Goal: Information Seeking & Learning: Learn about a topic

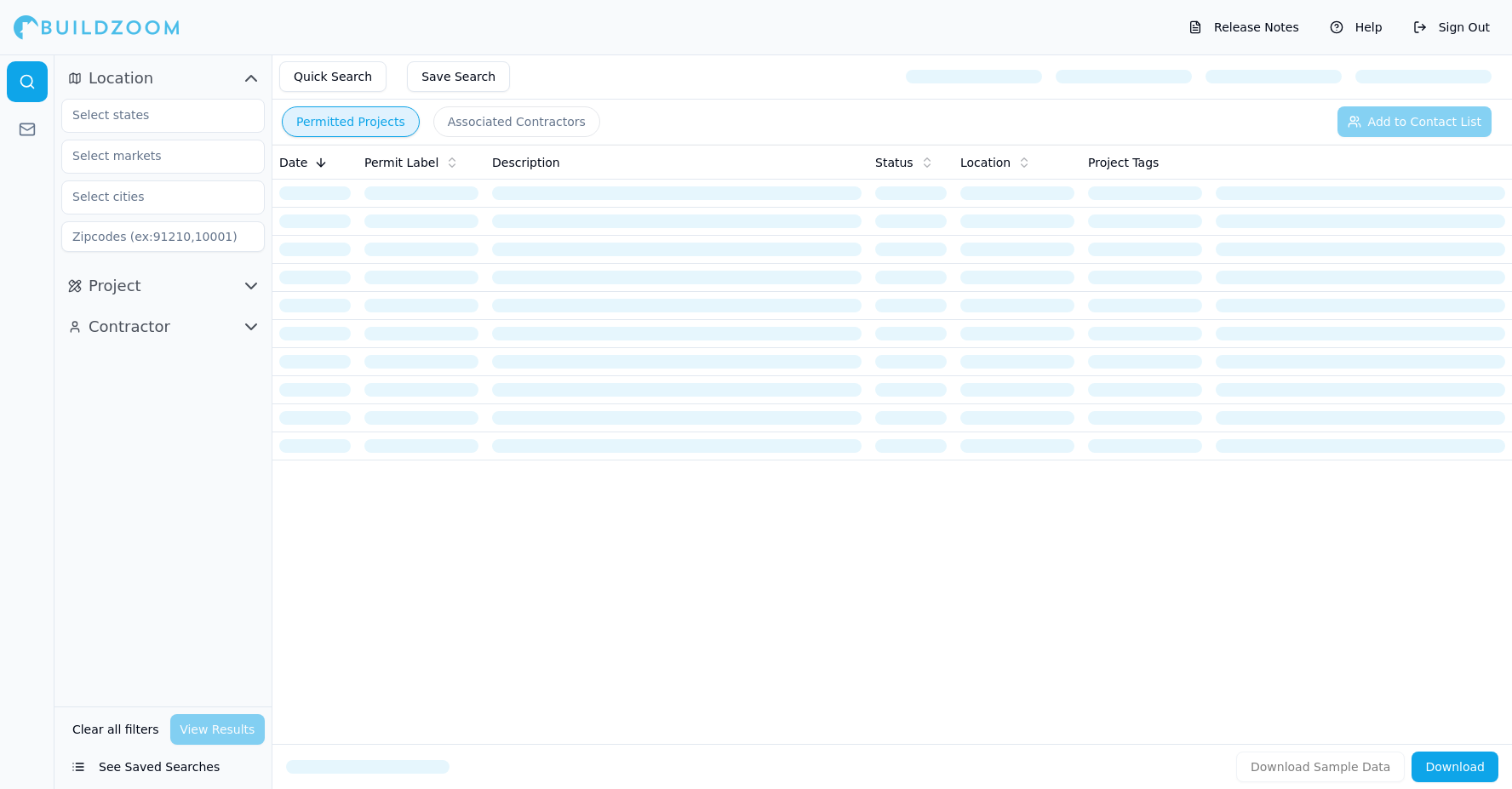
click at [112, 242] on input at bounding box center [163, 236] width 203 height 30
type input "30041"
click at [121, 123] on input "text" at bounding box center [153, 115] width 180 height 30
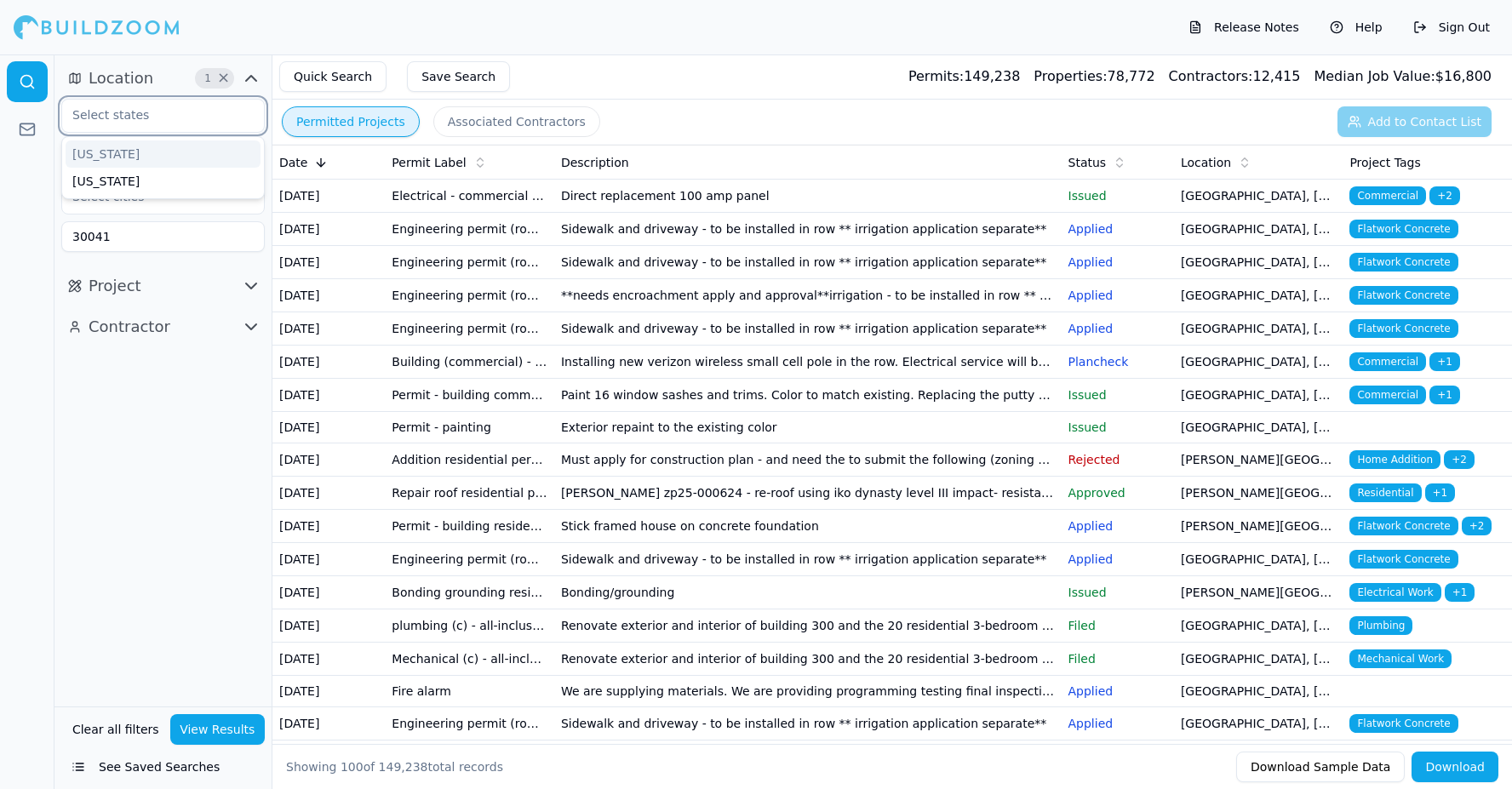
click at [112, 161] on div "[US_STATE]" at bounding box center [162, 153] width 195 height 28
click at [173, 178] on div "[US_STATE] [US_STATE] 30041" at bounding box center [163, 176] width 203 height 153
click at [176, 164] on input "text" at bounding box center [153, 155] width 180 height 30
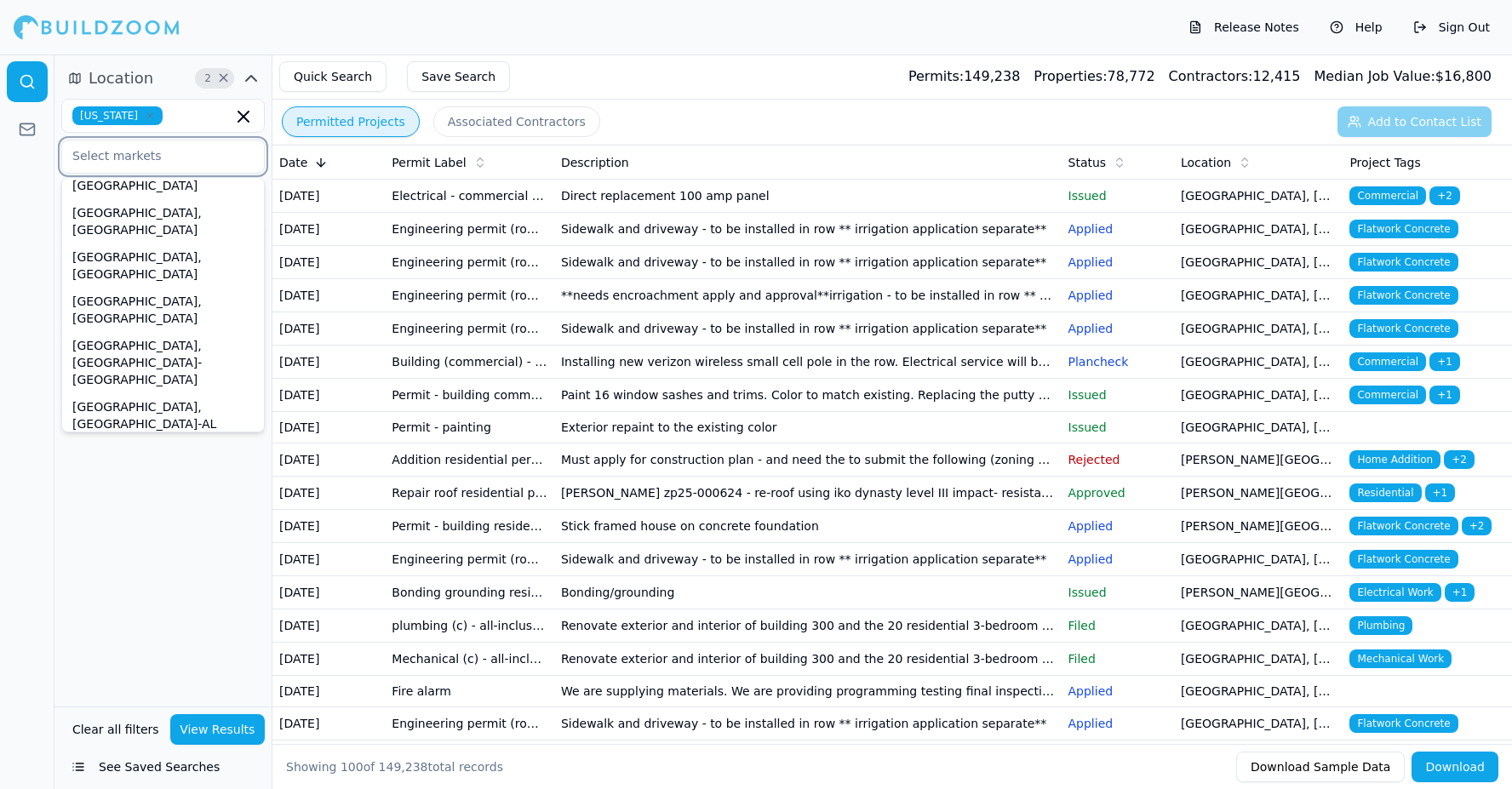
scroll to position [296, 0]
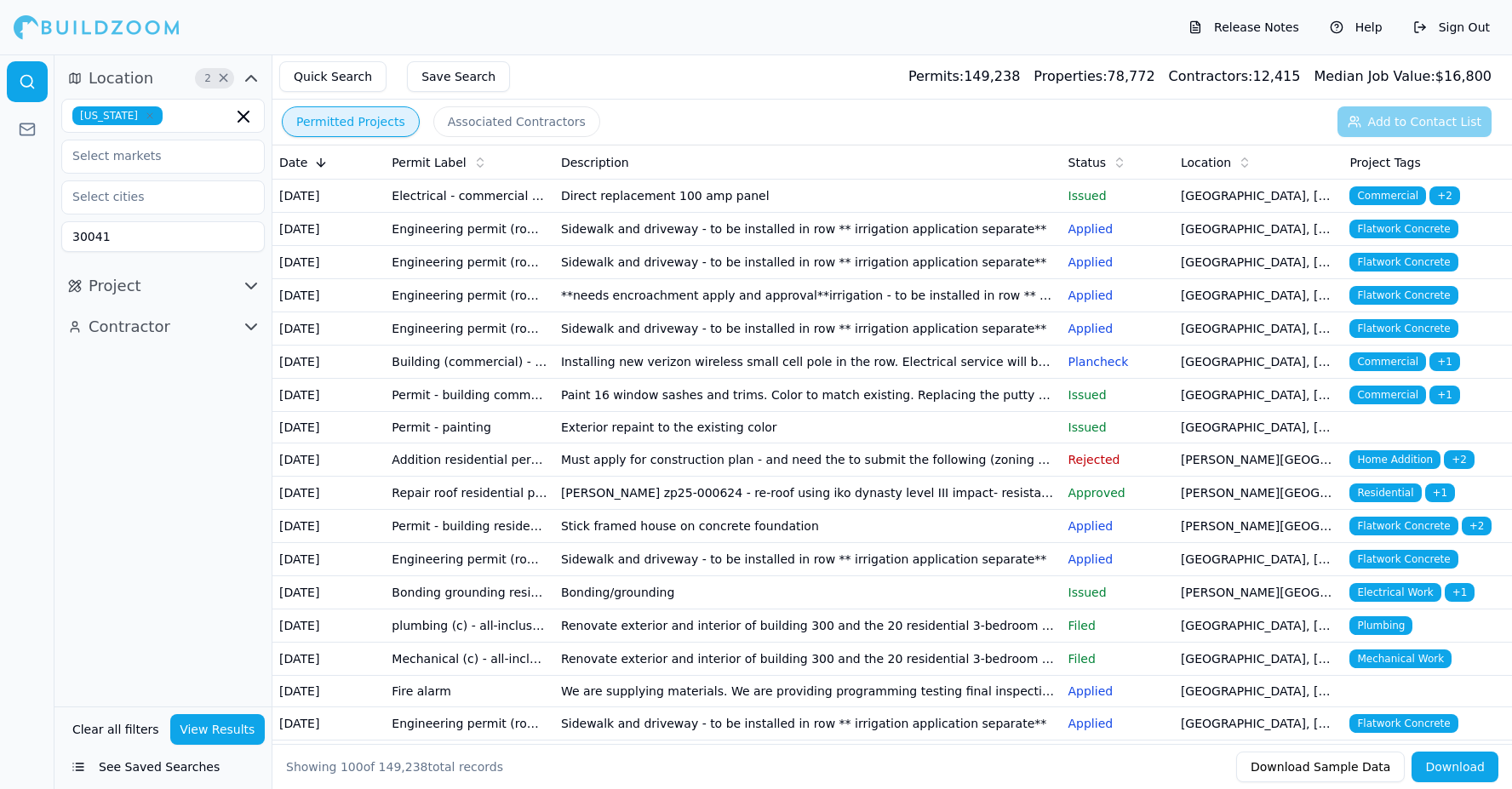
click at [166, 560] on div "Location 2 × [US_STATE] 30041 Project Contractor" at bounding box center [162, 380] width 217 height 652
click at [202, 211] on input "text" at bounding box center [153, 196] width 180 height 30
click at [106, 494] on div "Location 2 × [US_STATE] 30041 Project Contractor" at bounding box center [162, 380] width 217 height 652
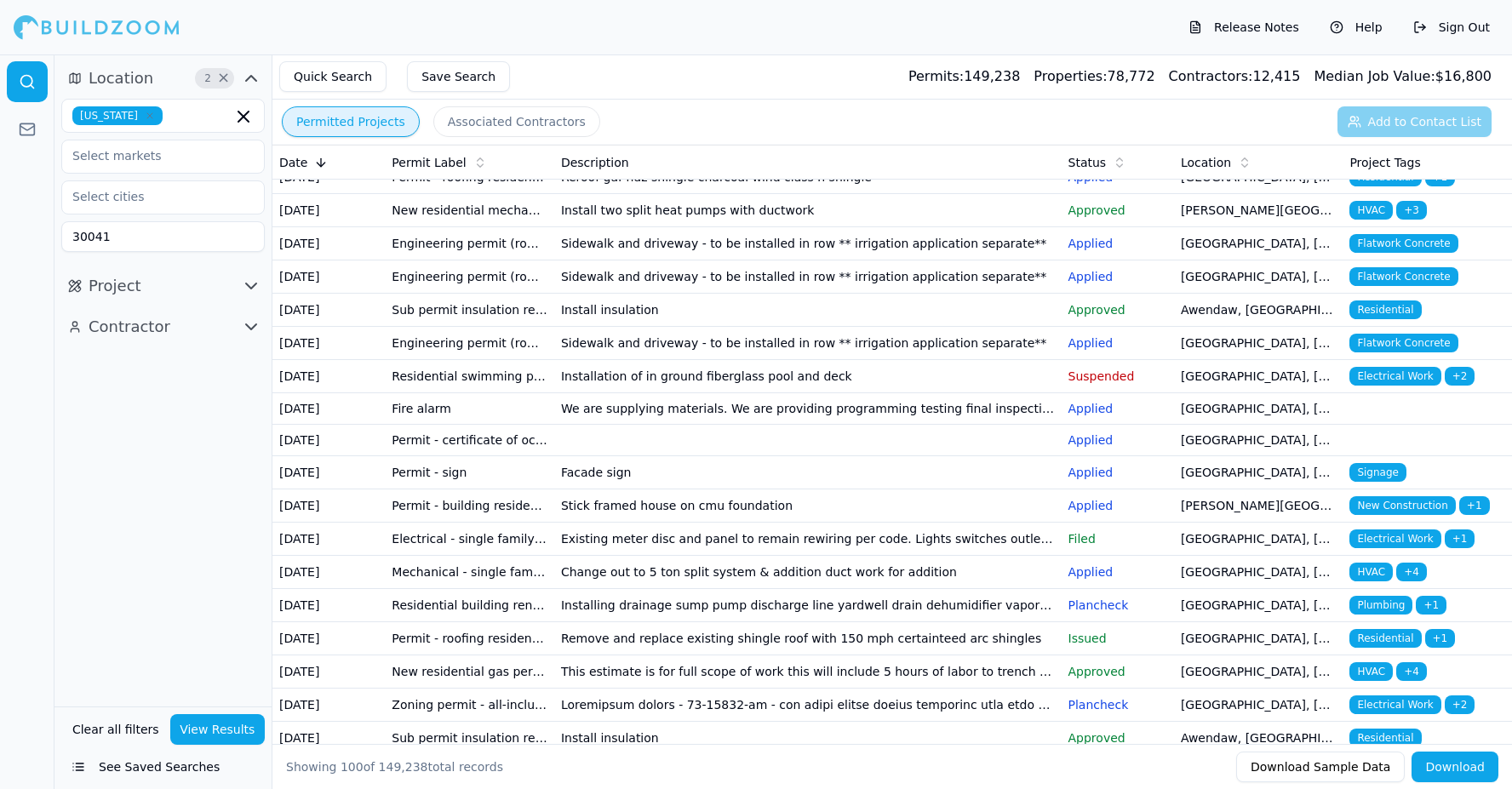
scroll to position [1740, 0]
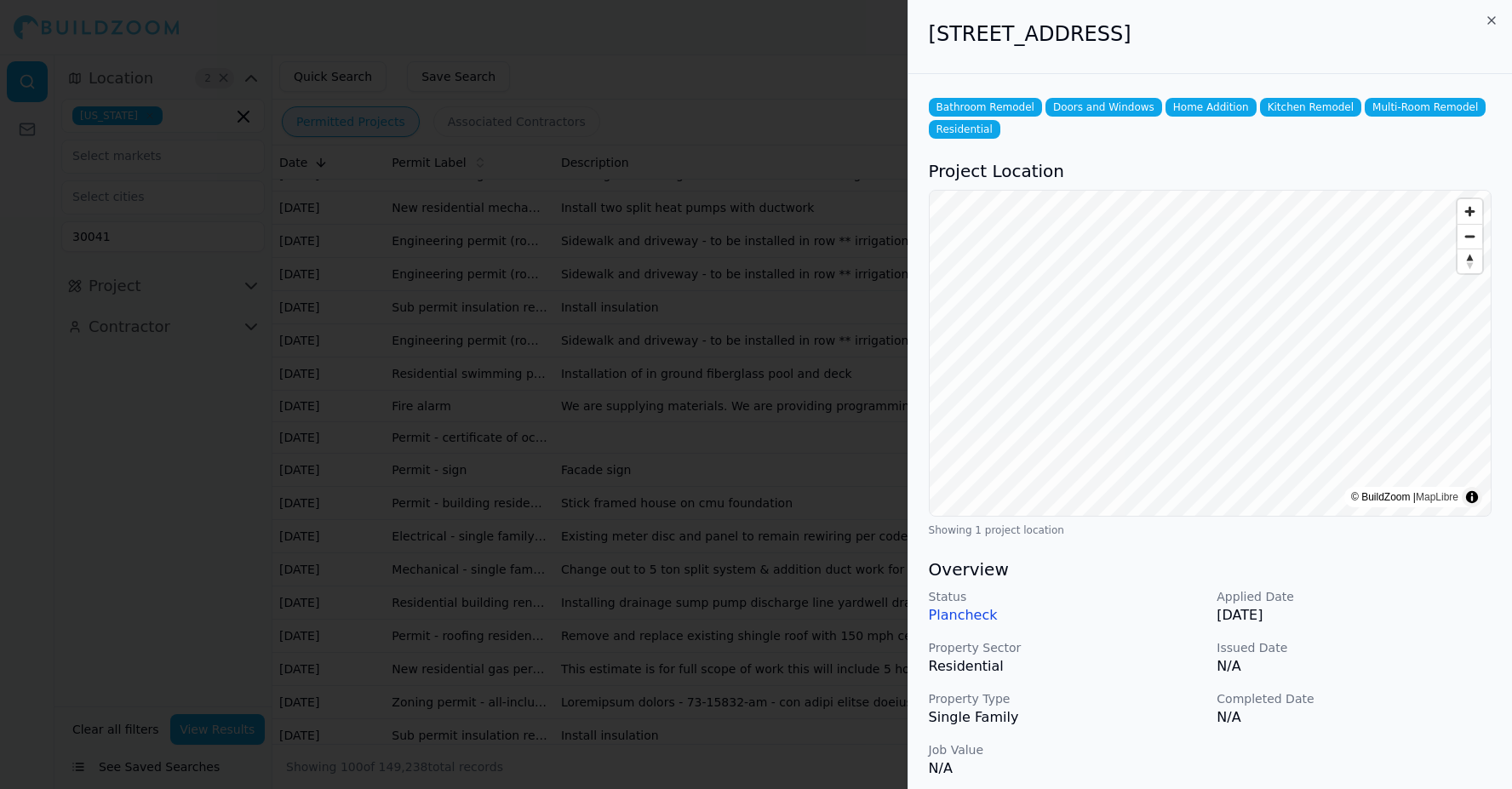
click at [1494, 21] on icon "button" at bounding box center [1491, 20] width 13 height 13
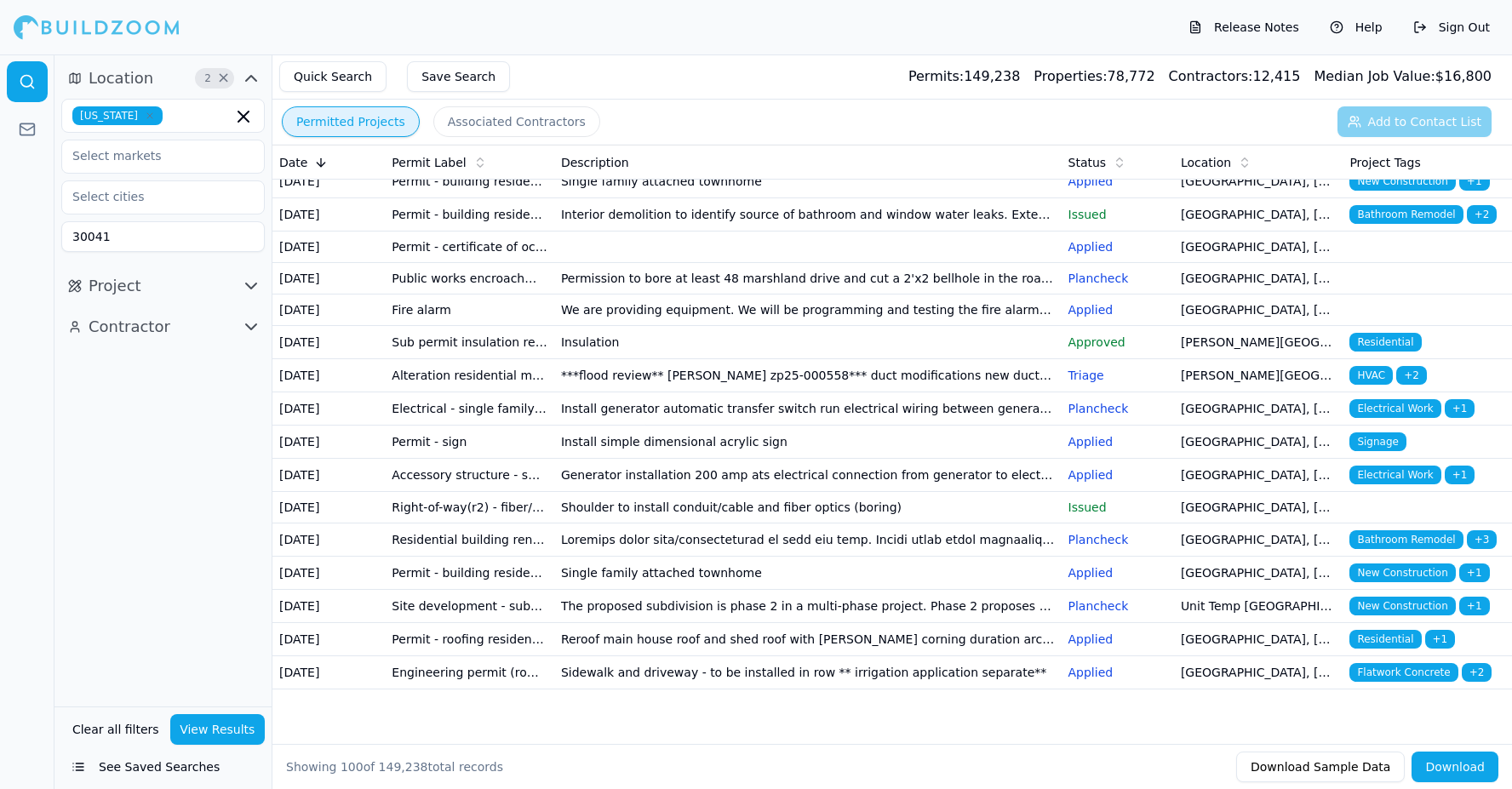
scroll to position [3151, 0]
click at [225, 294] on button "Project" at bounding box center [163, 285] width 203 height 28
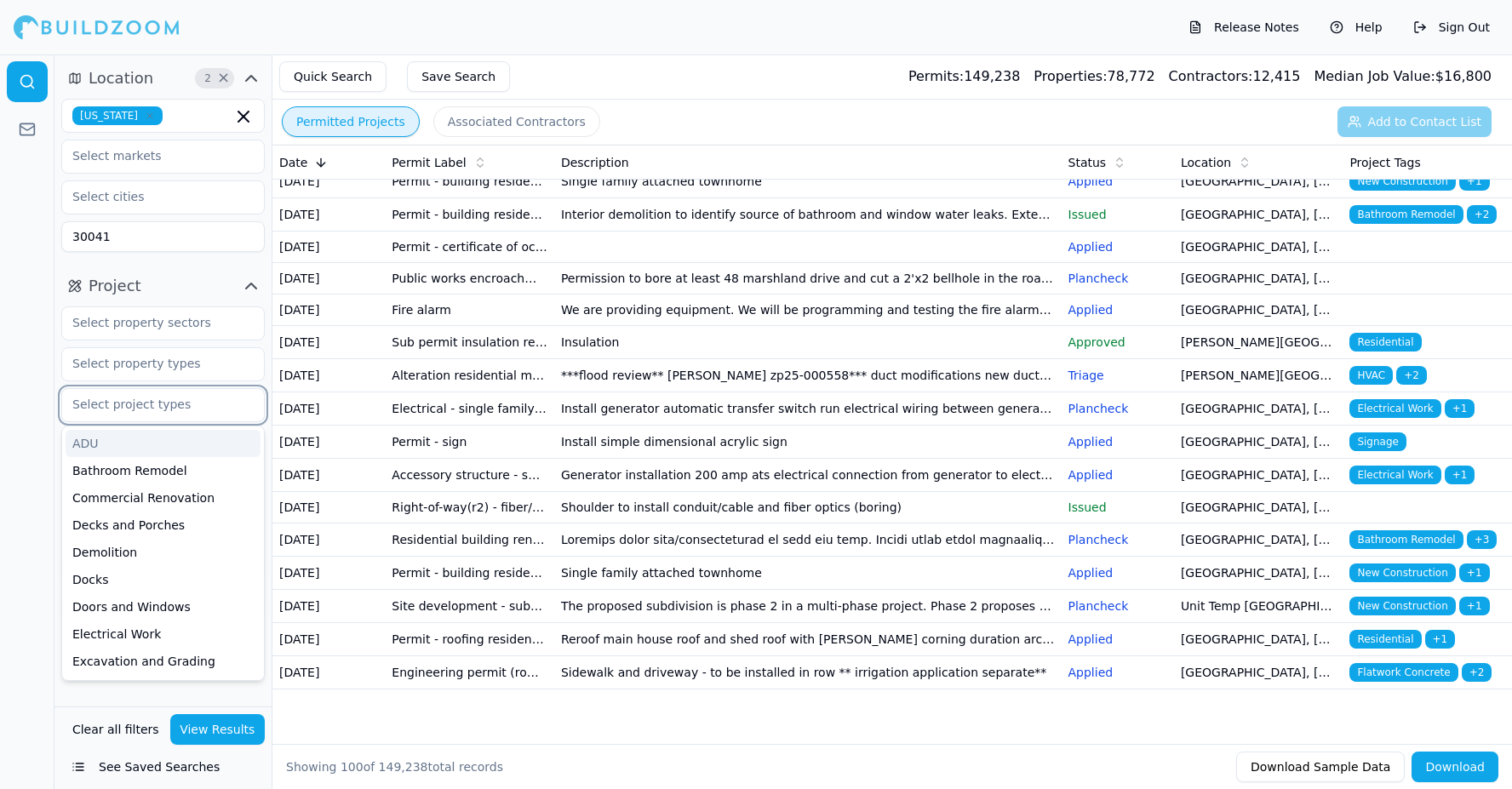
click at [141, 405] on input "text" at bounding box center [153, 404] width 180 height 30
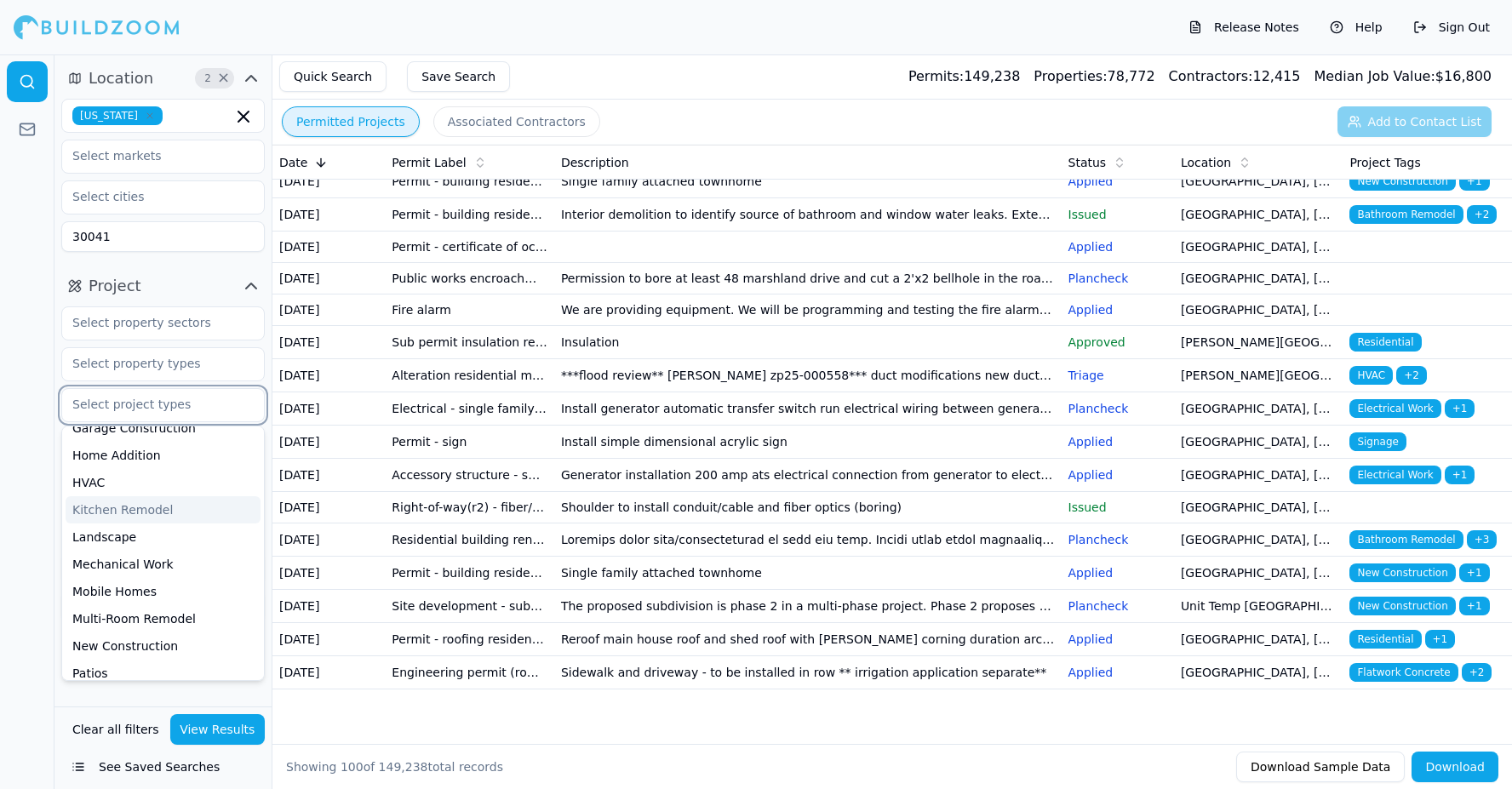
click at [128, 512] on div "Kitchen Remodel" at bounding box center [162, 509] width 195 height 28
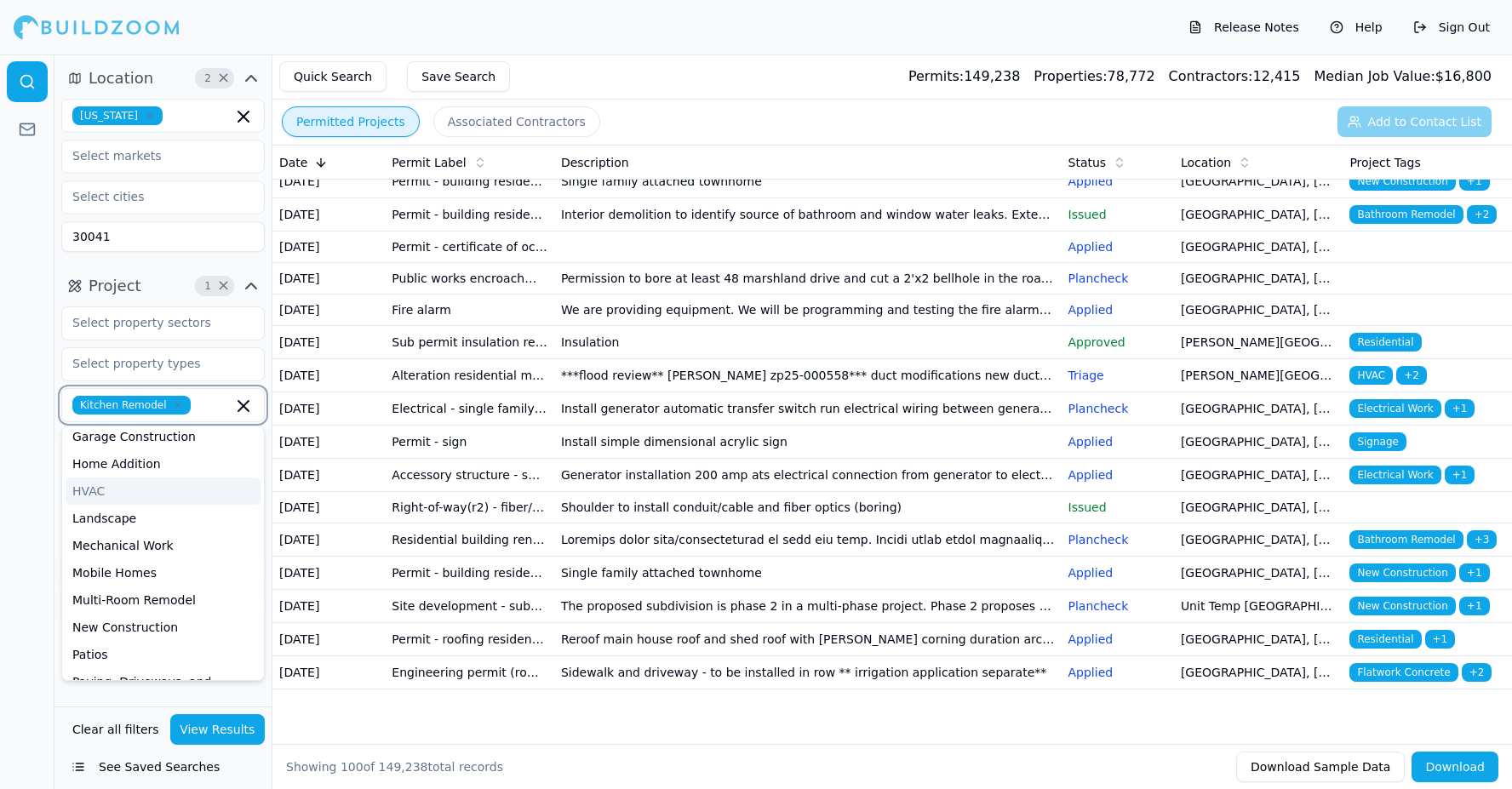
scroll to position [333, 0]
click at [153, 621] on div "New Construction" at bounding box center [162, 628] width 195 height 28
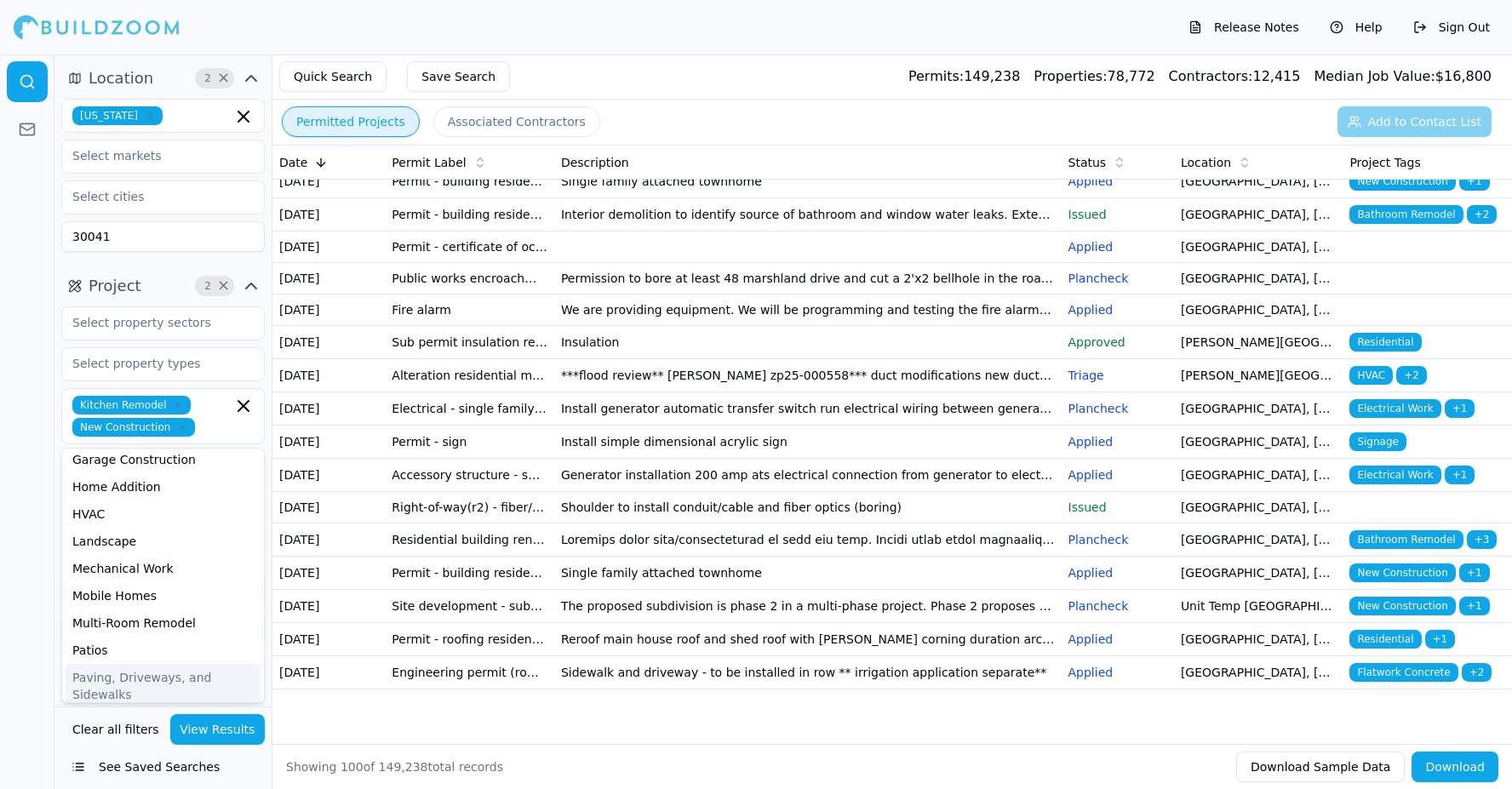
click at [193, 738] on button "View Results" at bounding box center [218, 729] width 95 height 30
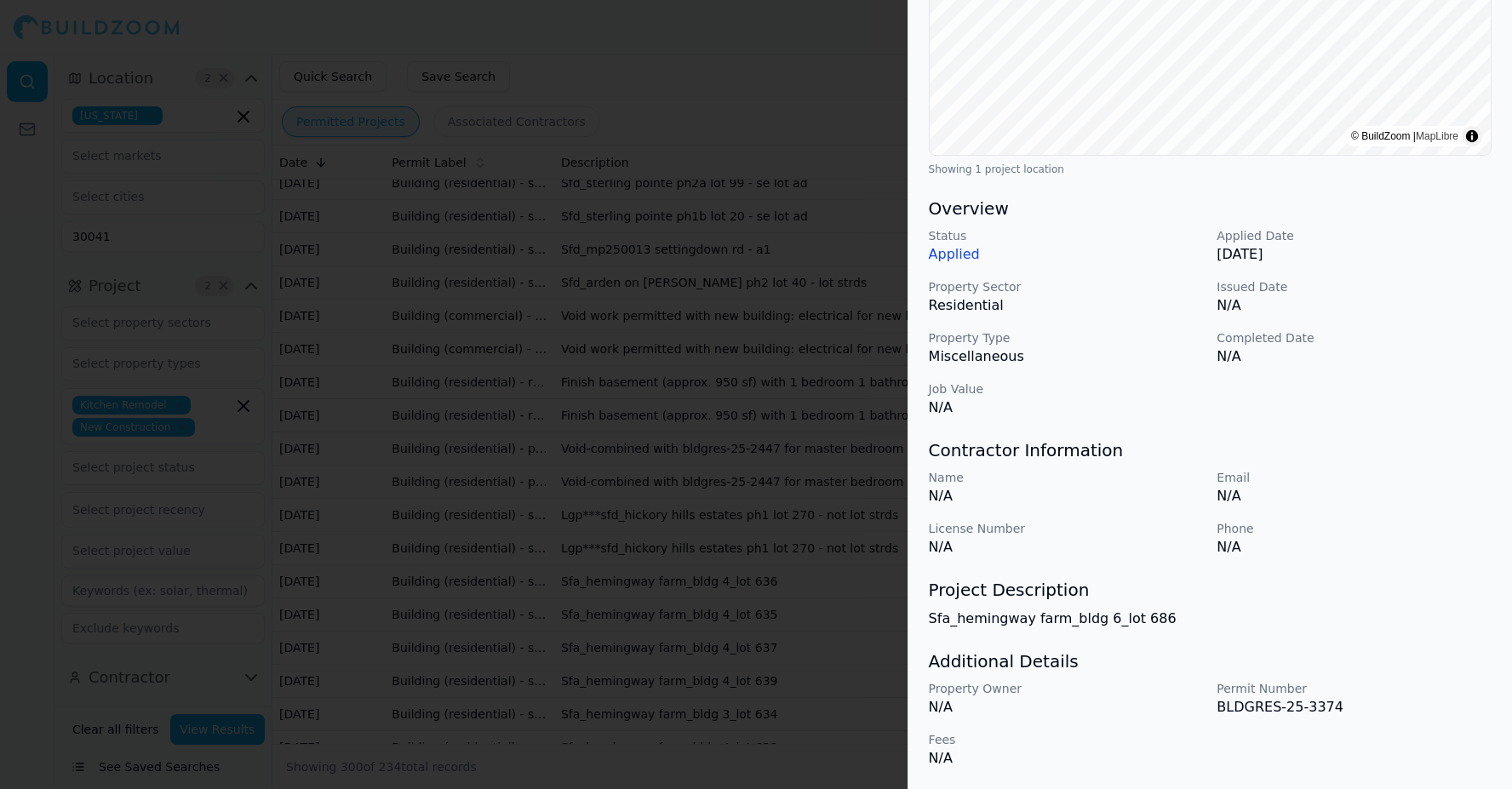
scroll to position [339, 0]
click at [723, 285] on div at bounding box center [756, 394] width 1512 height 789
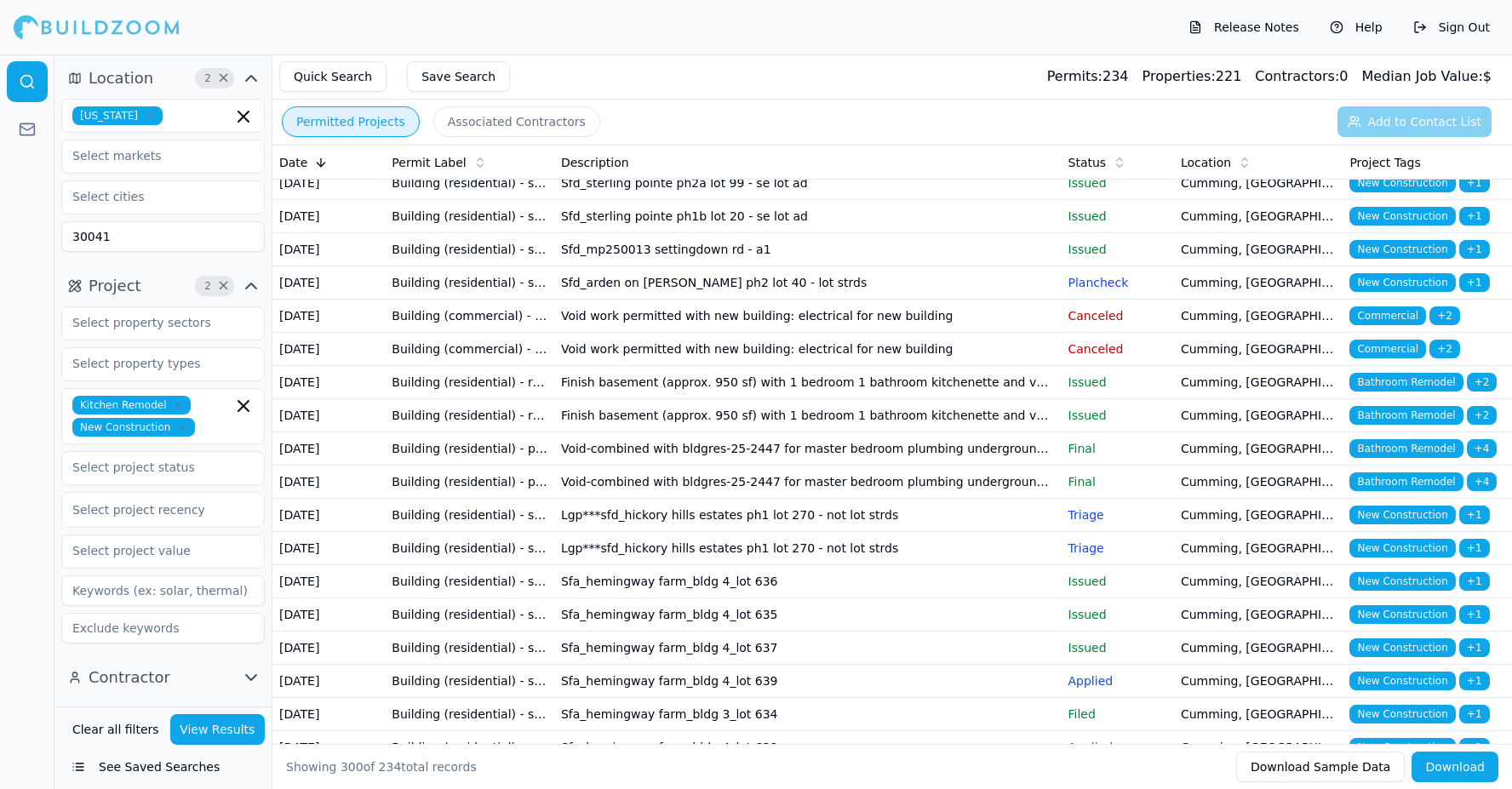
scroll to position [0, 0]
click at [35, 28] on div at bounding box center [96, 27] width 166 height 34
click at [241, 70] on span "2 ×" at bounding box center [227, 78] width 63 height 21
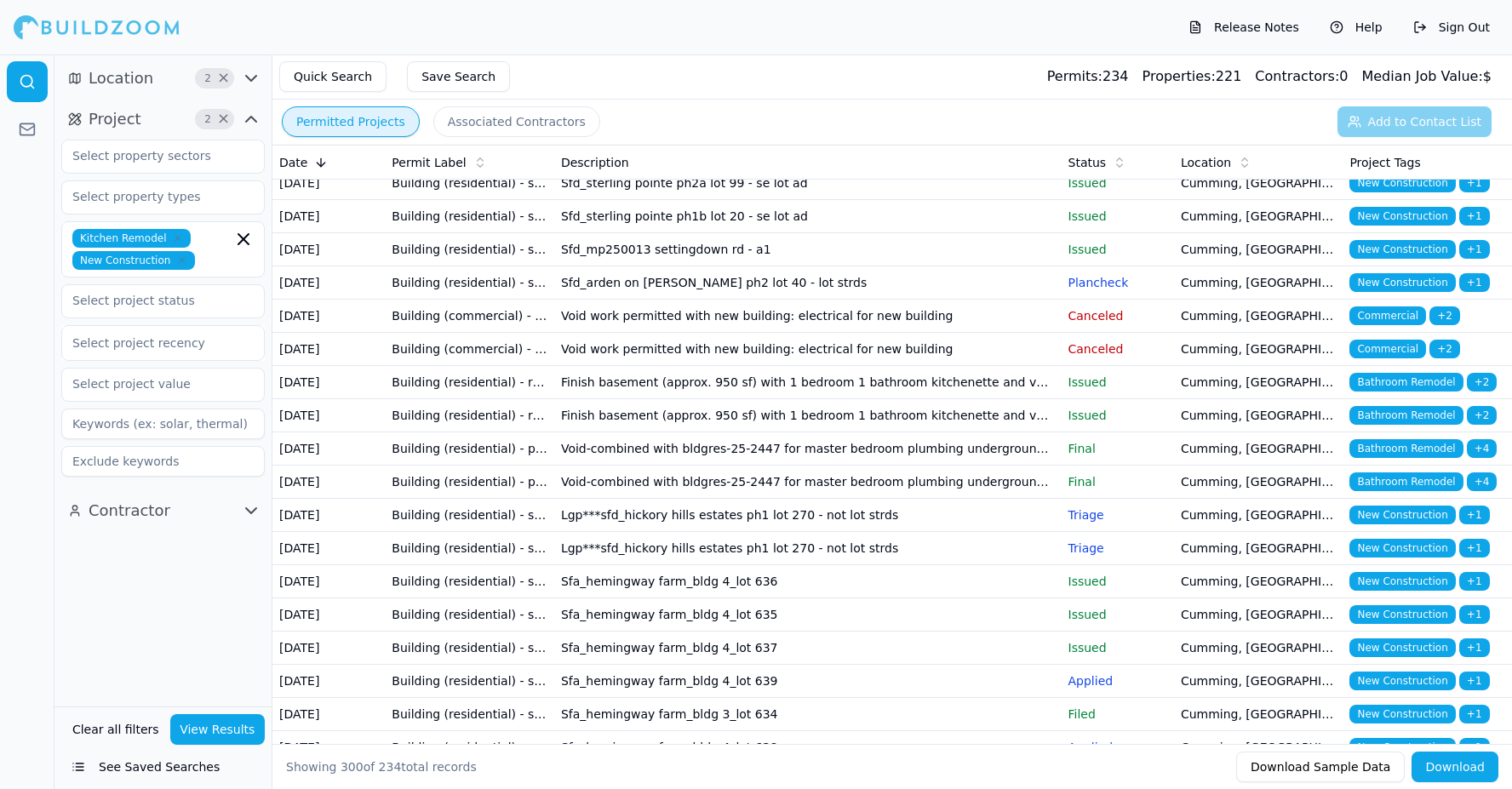
click at [138, 736] on button "Clear all filters" at bounding box center [115, 729] width 95 height 30
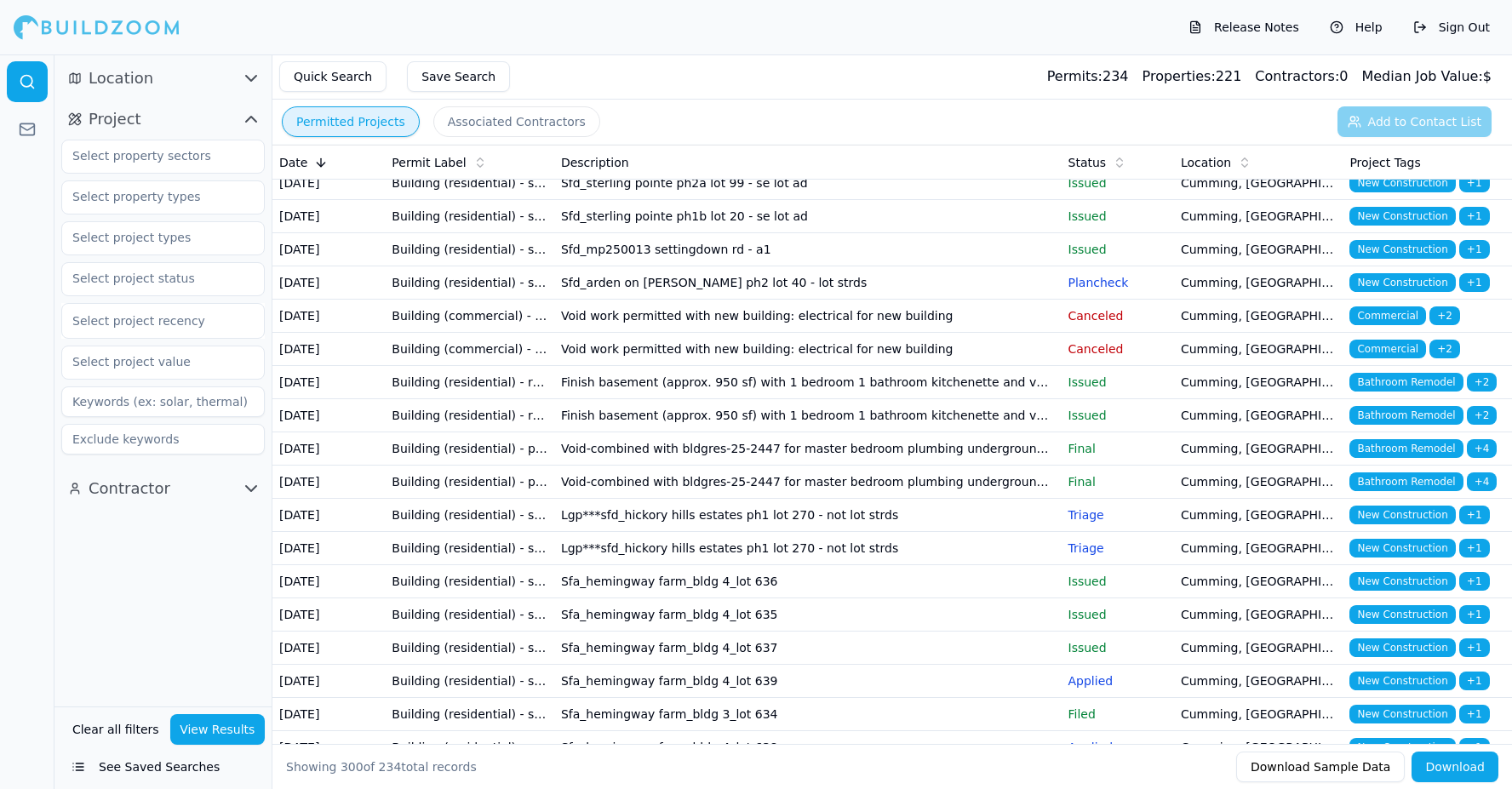
click at [134, 723] on button "Clear all filters" at bounding box center [115, 729] width 95 height 30
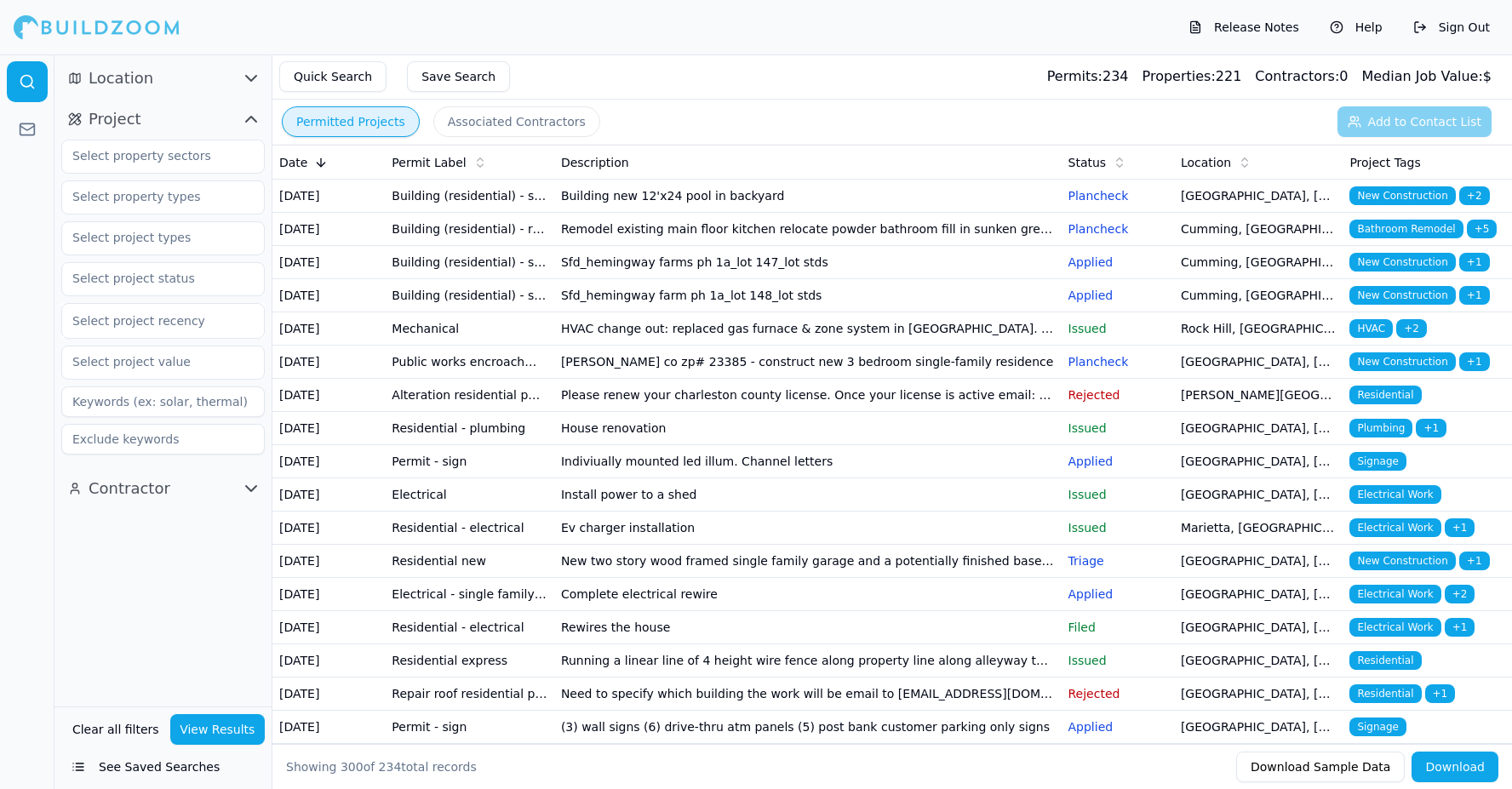
click at [248, 120] on icon "button" at bounding box center [251, 119] width 10 height 5
click at [248, 158] on icon "button" at bounding box center [251, 160] width 21 height 21
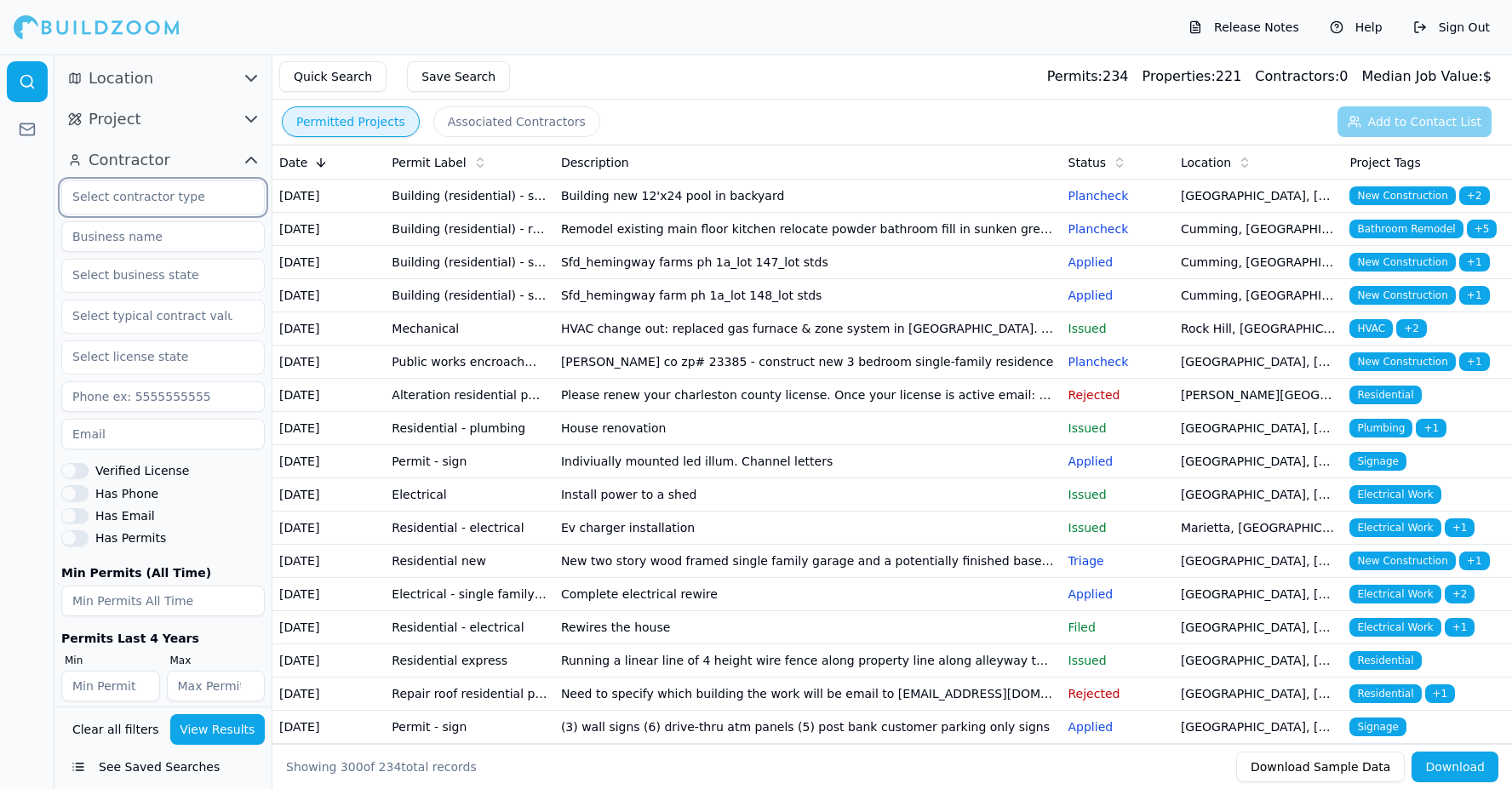
click at [201, 193] on input "text" at bounding box center [153, 196] width 180 height 30
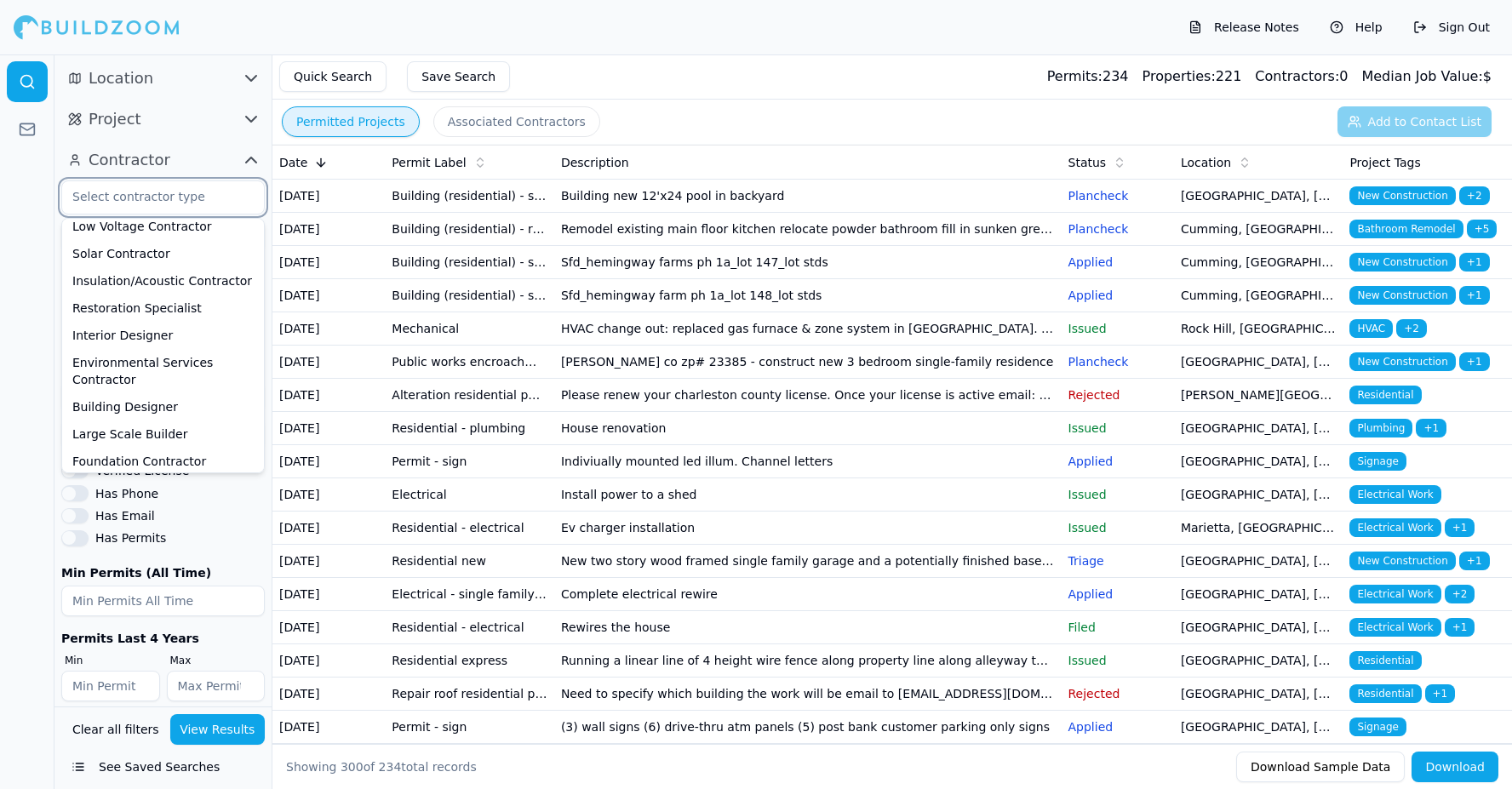
scroll to position [723, 0]
click at [45, 370] on div at bounding box center [27, 422] width 54 height 735
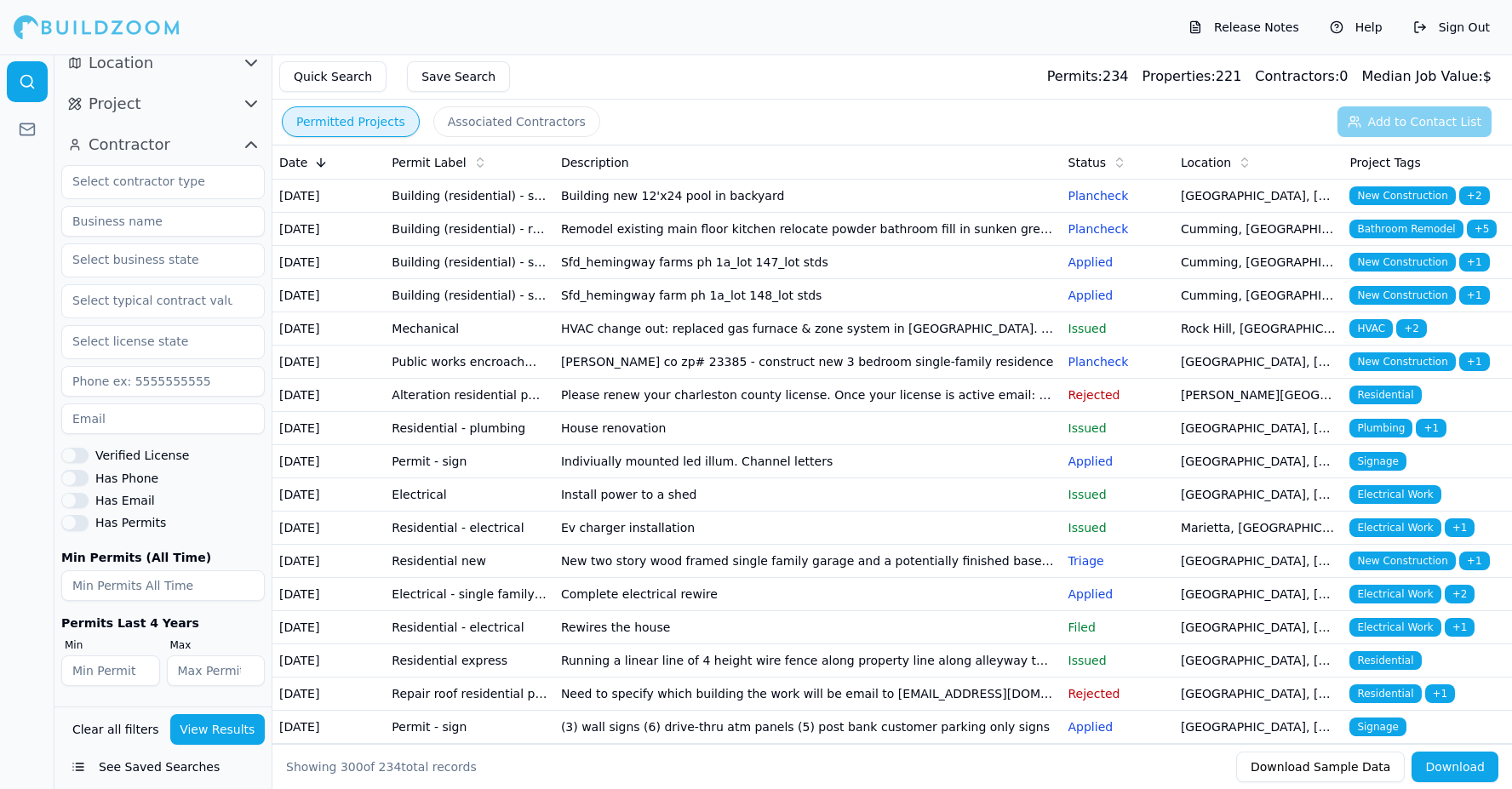
scroll to position [15, 0]
